Goal: Find specific page/section: Find specific page/section

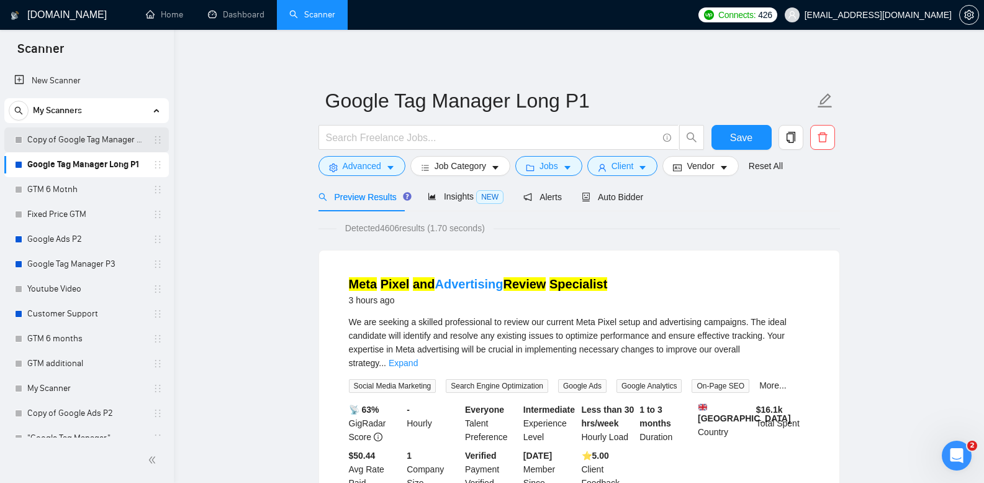
click at [112, 142] on link "Copy of Google Tag Manager Long P1" at bounding box center [86, 139] width 118 height 25
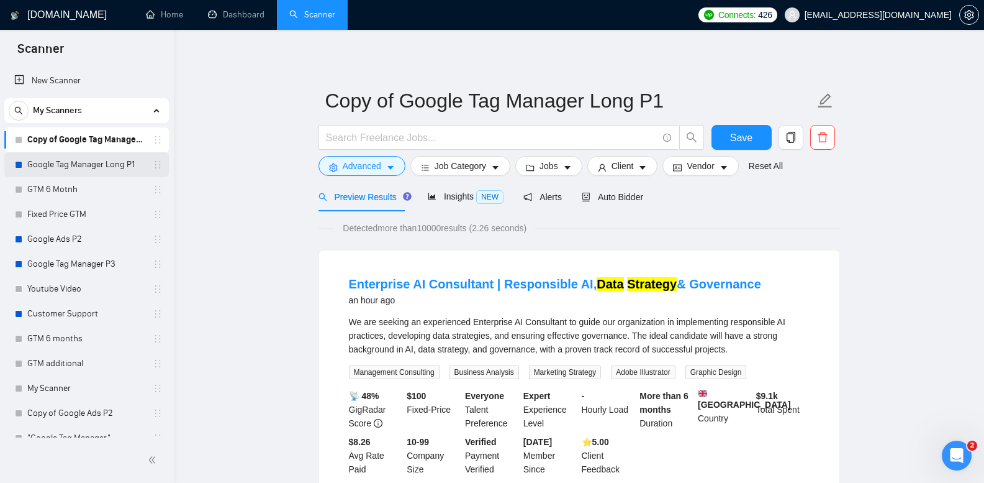
click at [96, 163] on link "Google Tag Manager Long P1" at bounding box center [86, 164] width 118 height 25
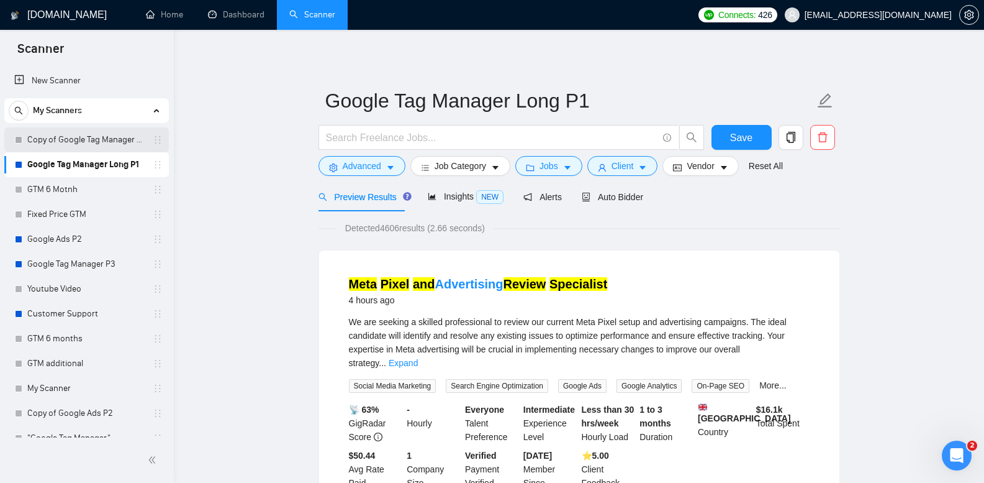
click at [99, 133] on link "Copy of Google Tag Manager Long P1" at bounding box center [86, 139] width 118 height 25
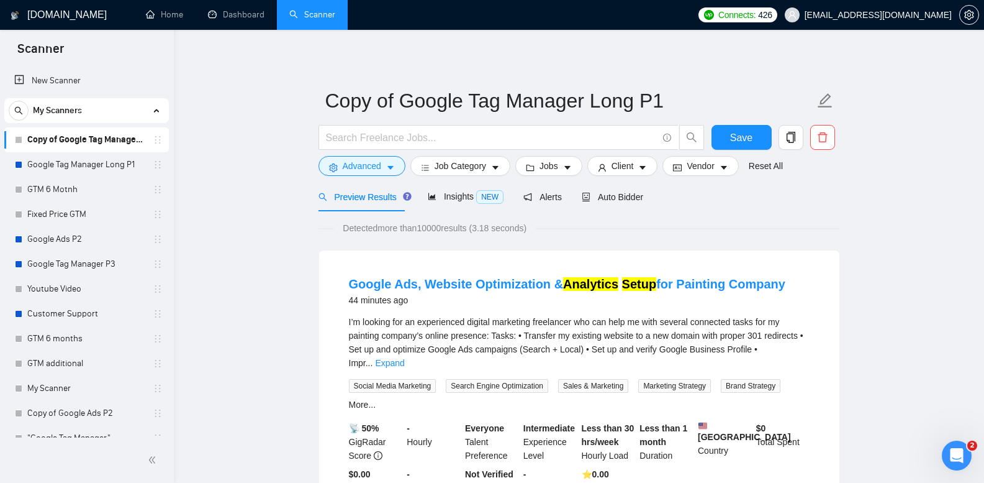
click at [48, 165] on link "Google Tag Manager Long P1" at bounding box center [86, 164] width 118 height 25
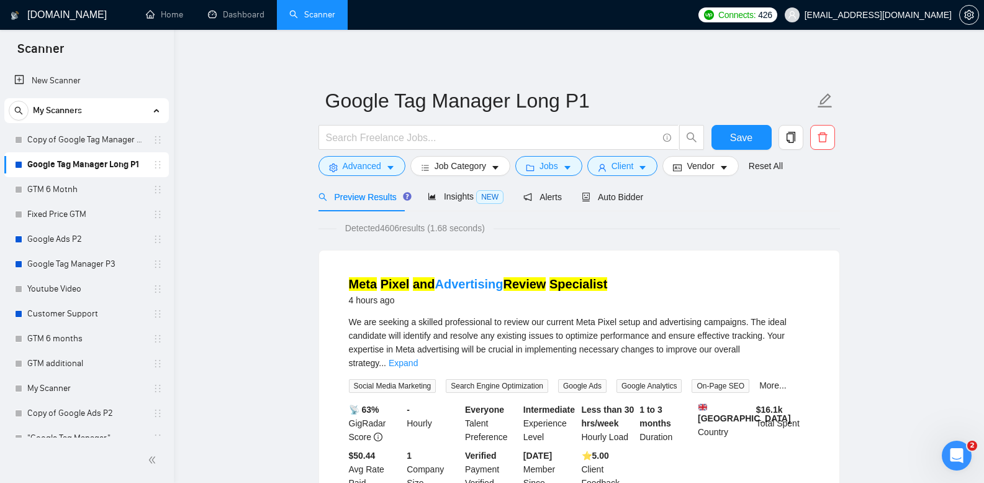
drag, startPoint x: 71, startPoint y: 143, endPoint x: 239, endPoint y: 207, distance: 179.3
click at [72, 143] on link "Copy of Google Tag Manager Long P1" at bounding box center [86, 139] width 118 height 25
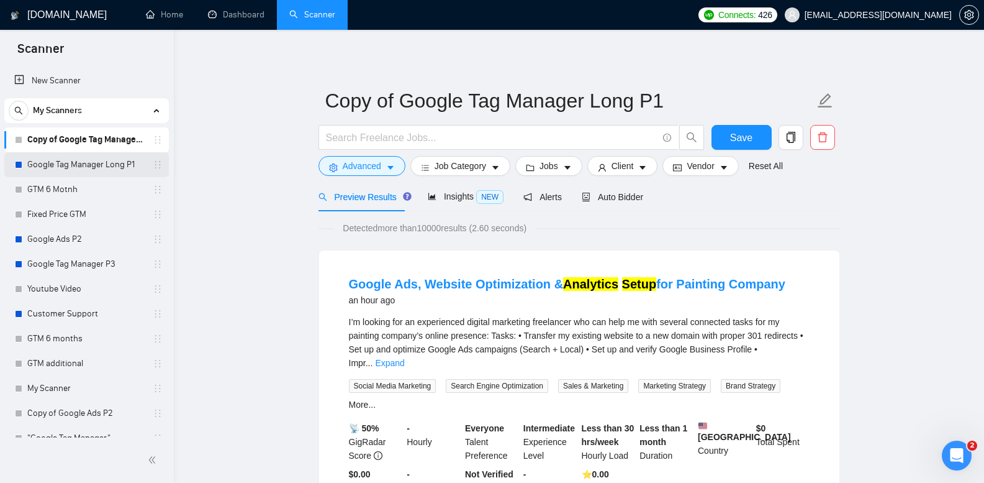
click at [99, 167] on link "Google Tag Manager Long P1" at bounding box center [86, 164] width 118 height 25
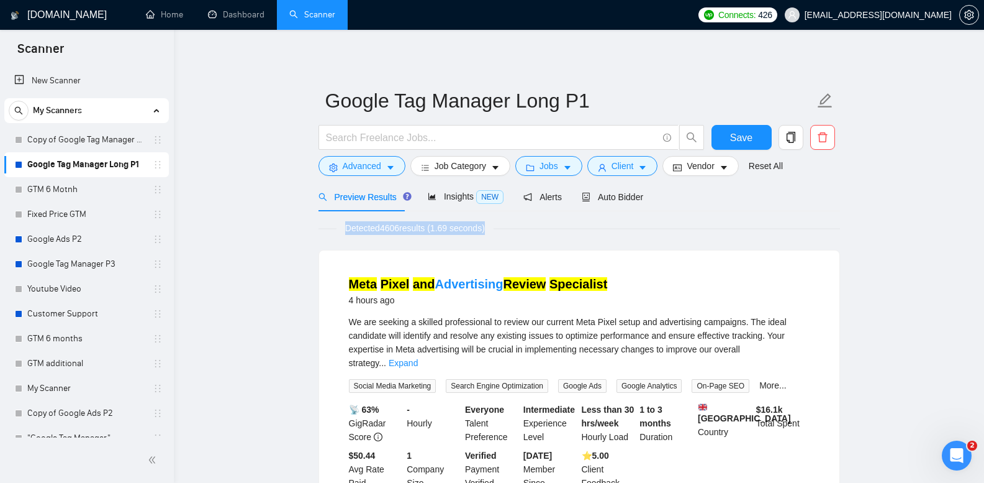
drag, startPoint x: 350, startPoint y: 230, endPoint x: 505, endPoint y: 231, distance: 154.7
click at [505, 231] on div "Detected 4606 results (1.69 seconds)" at bounding box center [580, 228] width 522 height 14
drag, startPoint x: 329, startPoint y: 231, endPoint x: 527, endPoint y: 232, distance: 197.5
click at [527, 232] on div "Detected 4606 results (1.69 seconds)" at bounding box center [580, 228] width 522 height 14
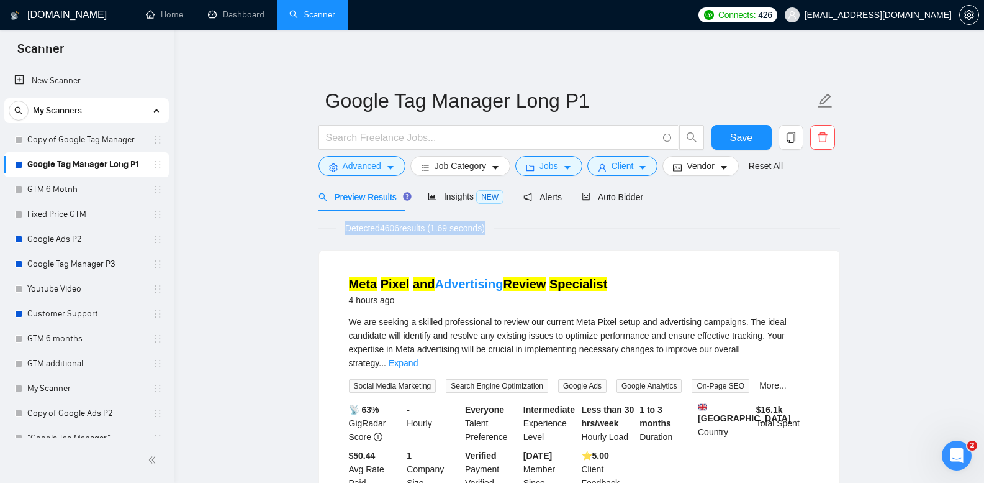
click at [527, 232] on div "Detected 4606 results (1.69 seconds)" at bounding box center [580, 228] width 522 height 14
drag, startPoint x: 342, startPoint y: 229, endPoint x: 499, endPoint y: 229, distance: 156.5
click at [499, 229] on div "Detected 4606 results (1.69 seconds)" at bounding box center [580, 228] width 522 height 14
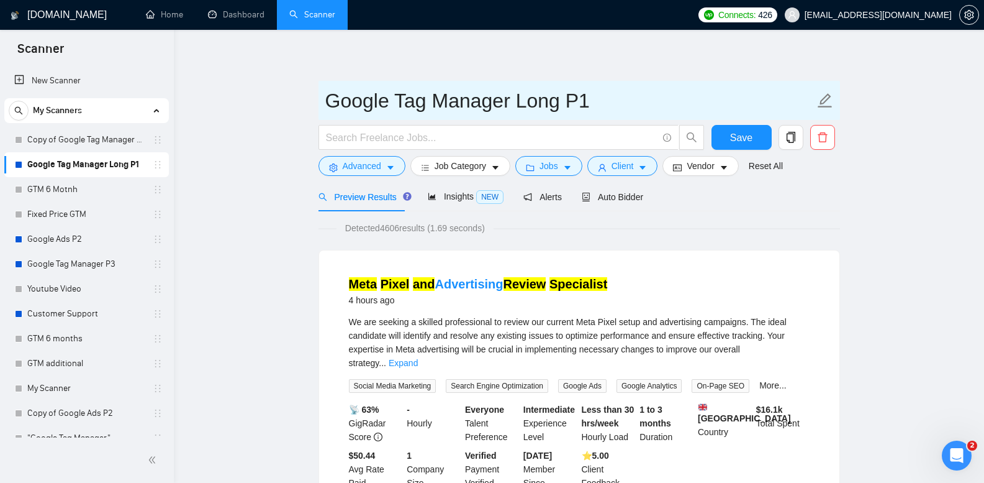
click at [335, 106] on input "Google Tag Manager Long P1" at bounding box center [569, 100] width 489 height 31
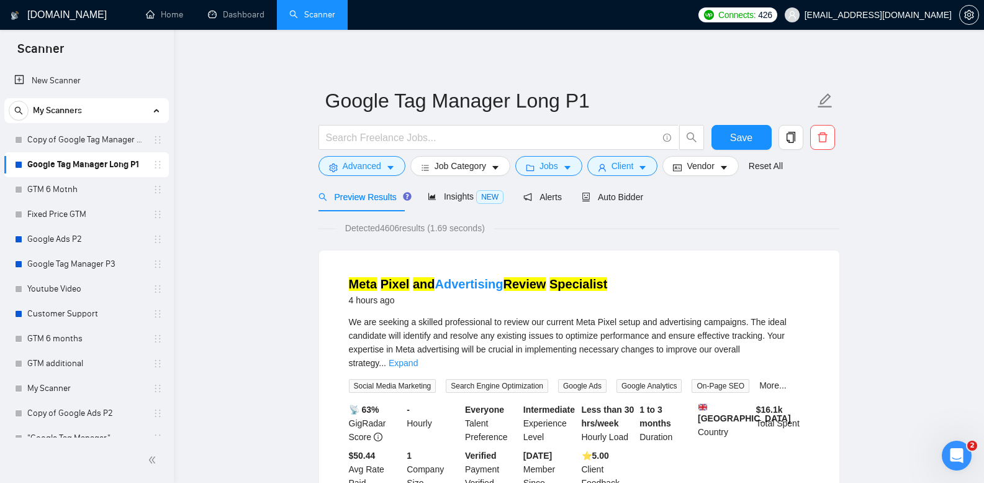
click at [66, 147] on link "Copy of Google Tag Manager Long P1" at bounding box center [86, 139] width 118 height 25
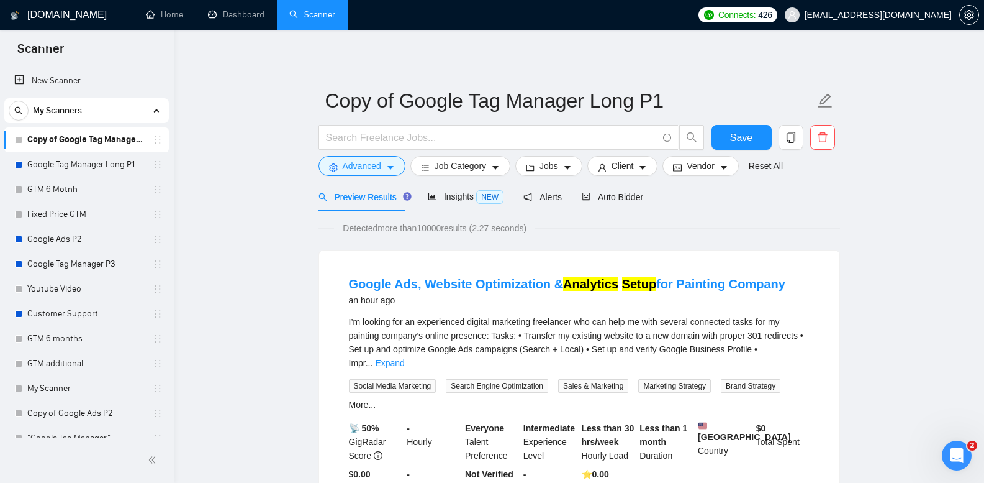
click at [109, 158] on link "Google Tag Manager Long P1" at bounding box center [86, 164] width 118 height 25
